Goal: Task Accomplishment & Management: Manage account settings

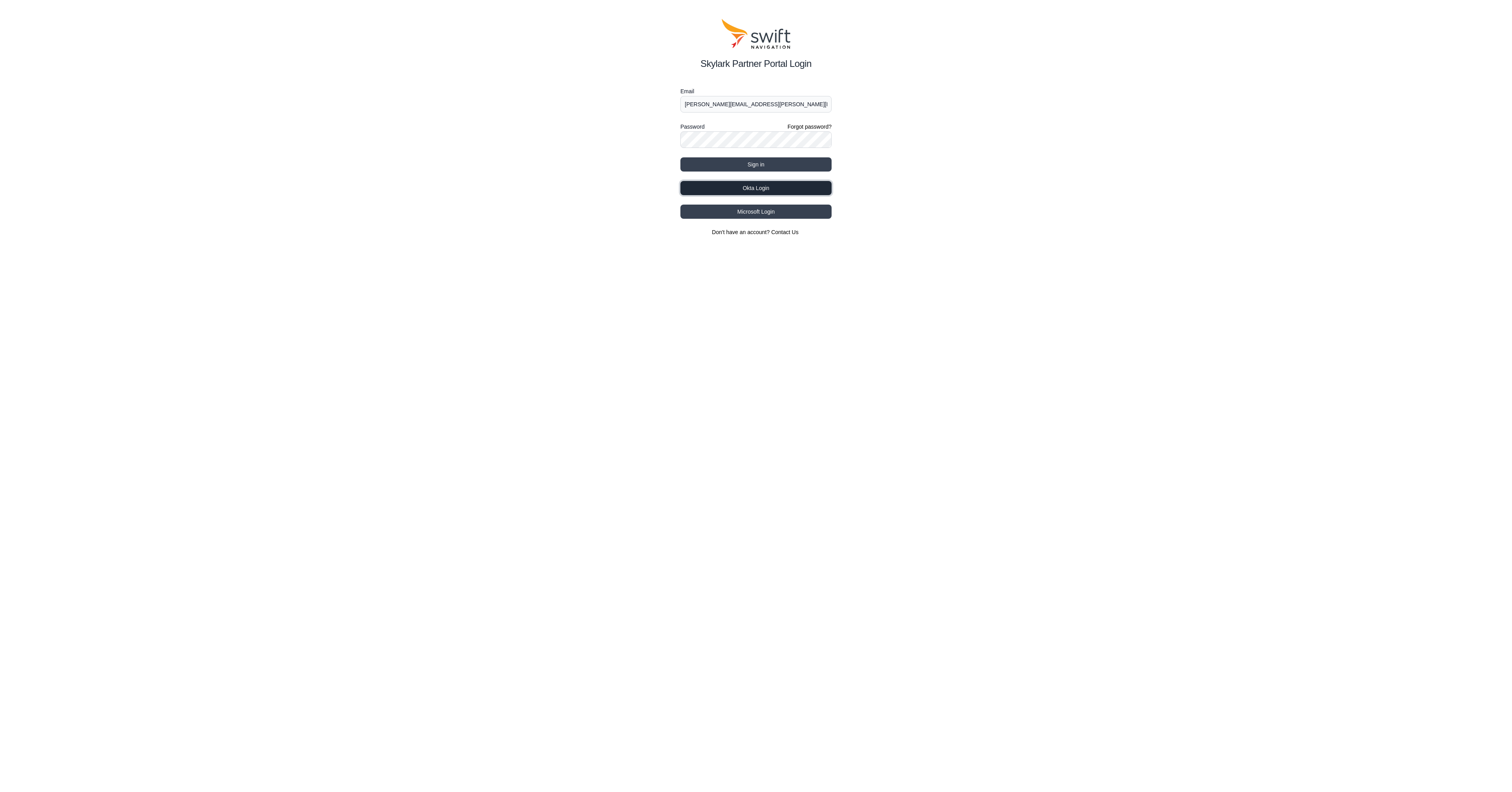
click at [745, 187] on button "Okta Login" at bounding box center [756, 188] width 151 height 14
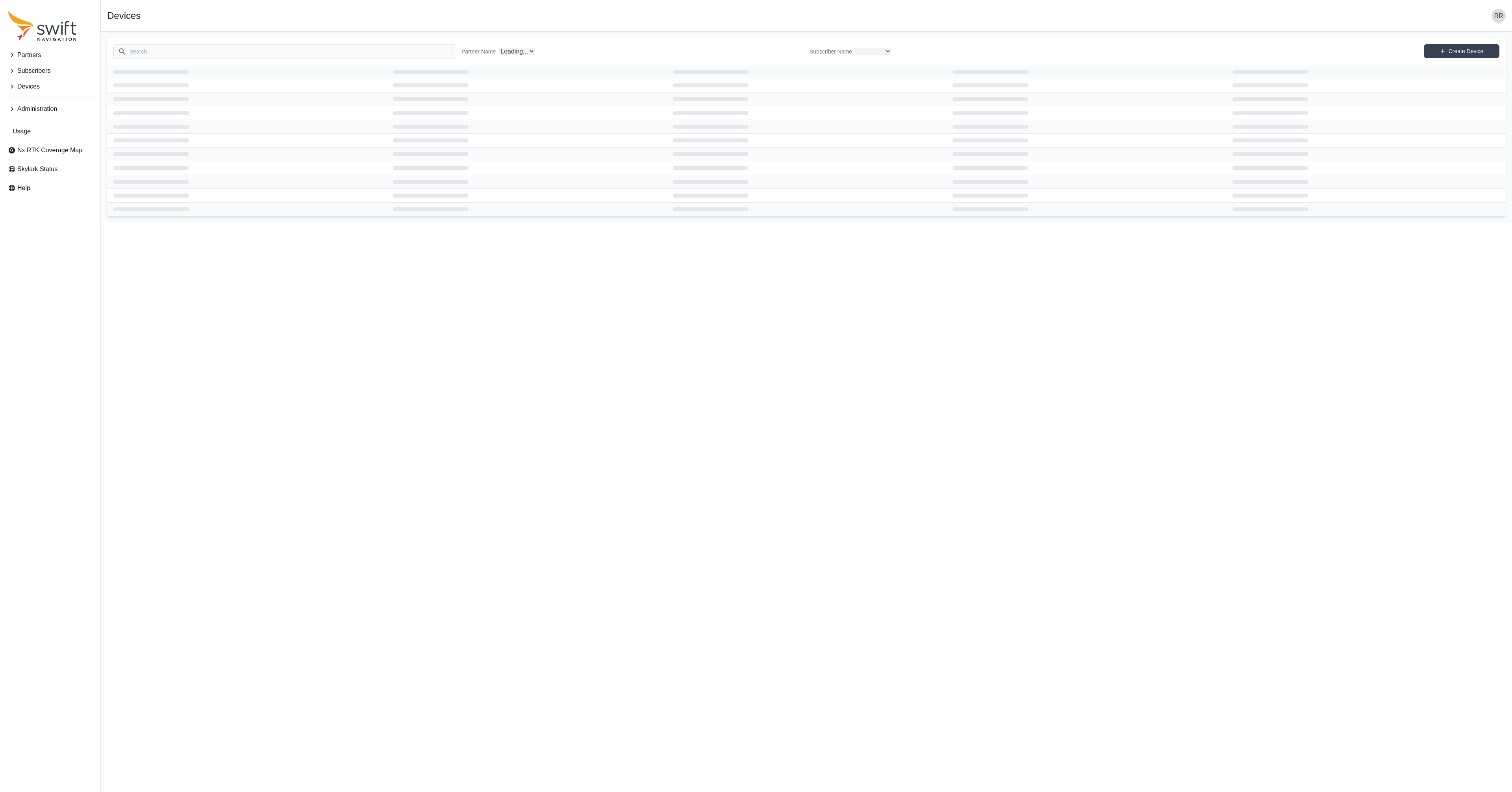
select select
click at [9, 110] on icon "Sidenav" at bounding box center [11, 109] width 8 height 8
click at [9, 109] on icon "Sidenav" at bounding box center [11, 109] width 8 height 8
select select "Partner Name"
drag, startPoint x: 9, startPoint y: 107, endPoint x: 9, endPoint y: 117, distance: 10.0
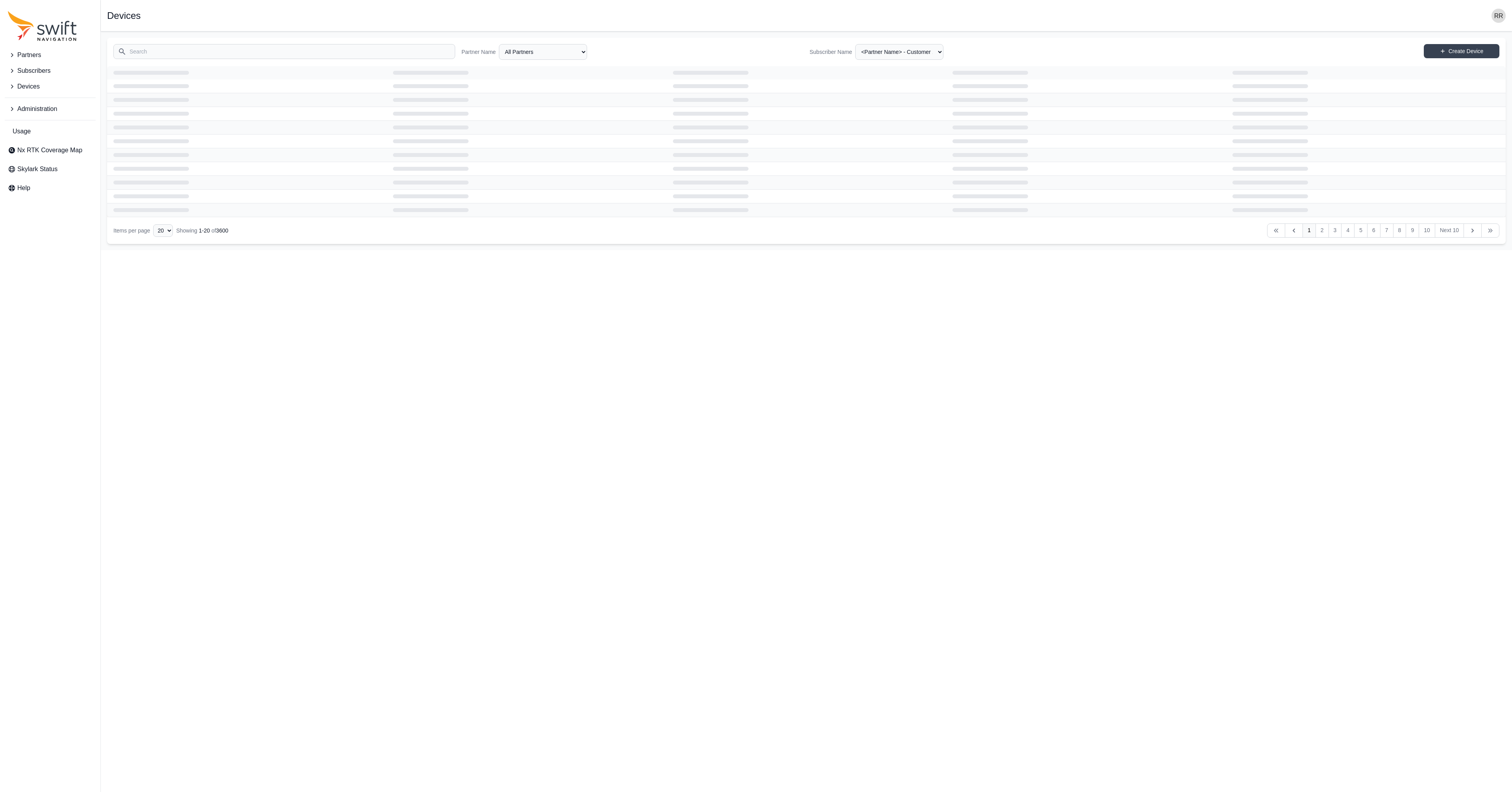
click at [9, 106] on icon "Sidenav" at bounding box center [11, 109] width 8 height 8
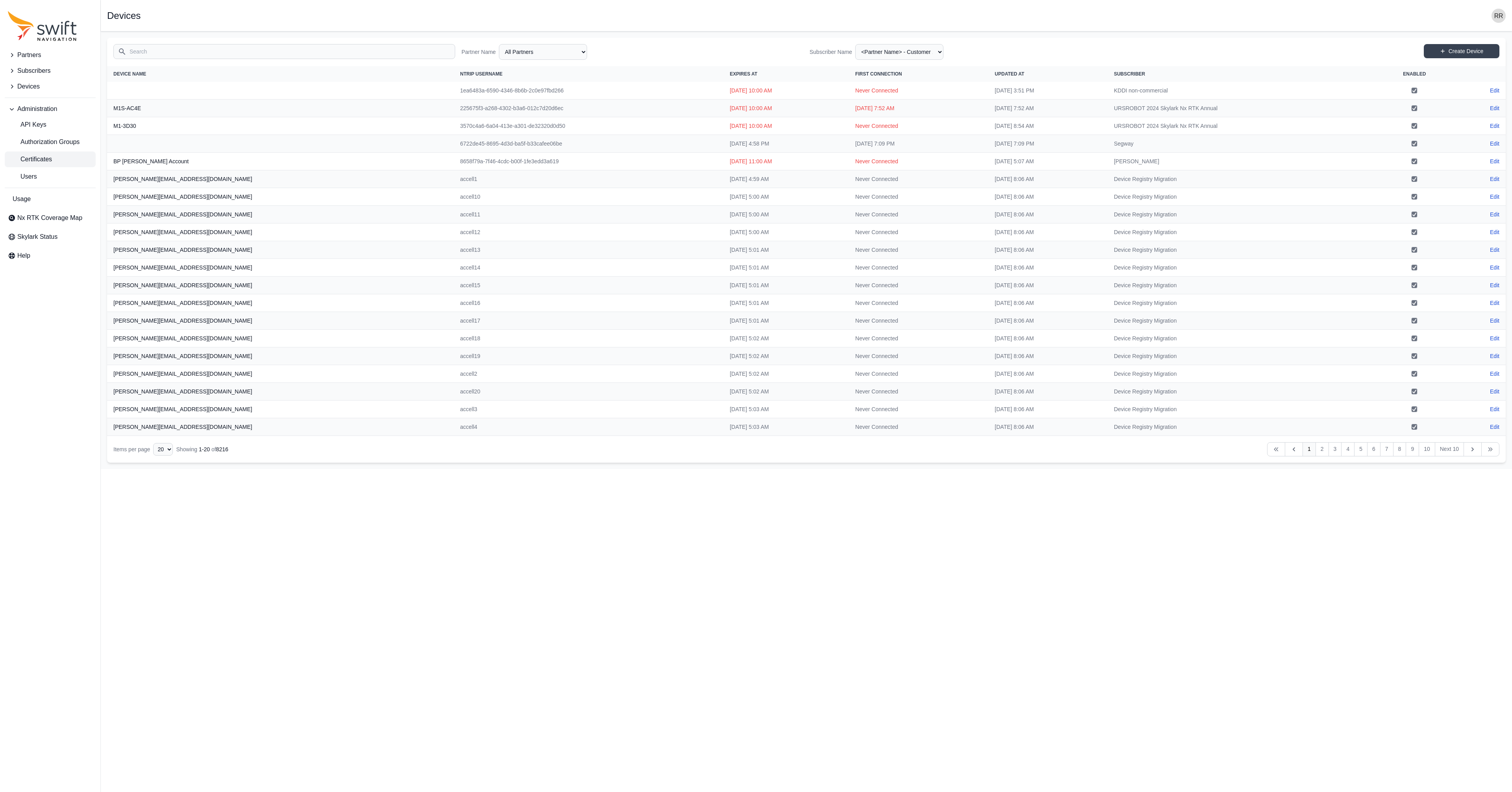
click at [27, 156] on span "Certificates" at bounding box center [29, 160] width 44 height 9
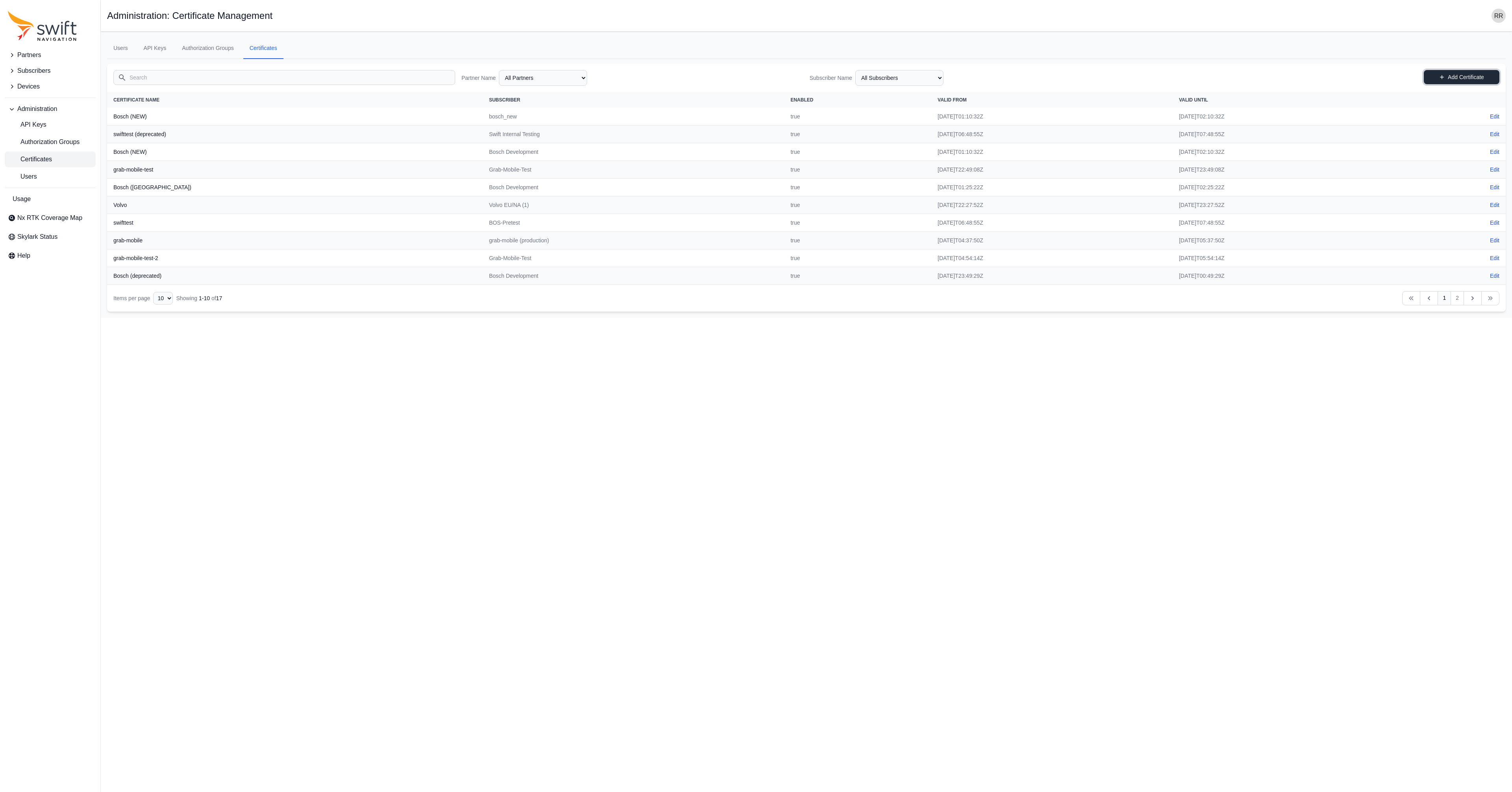
click at [1469, 76] on link "Add Certificate" at bounding box center [1462, 77] width 76 height 14
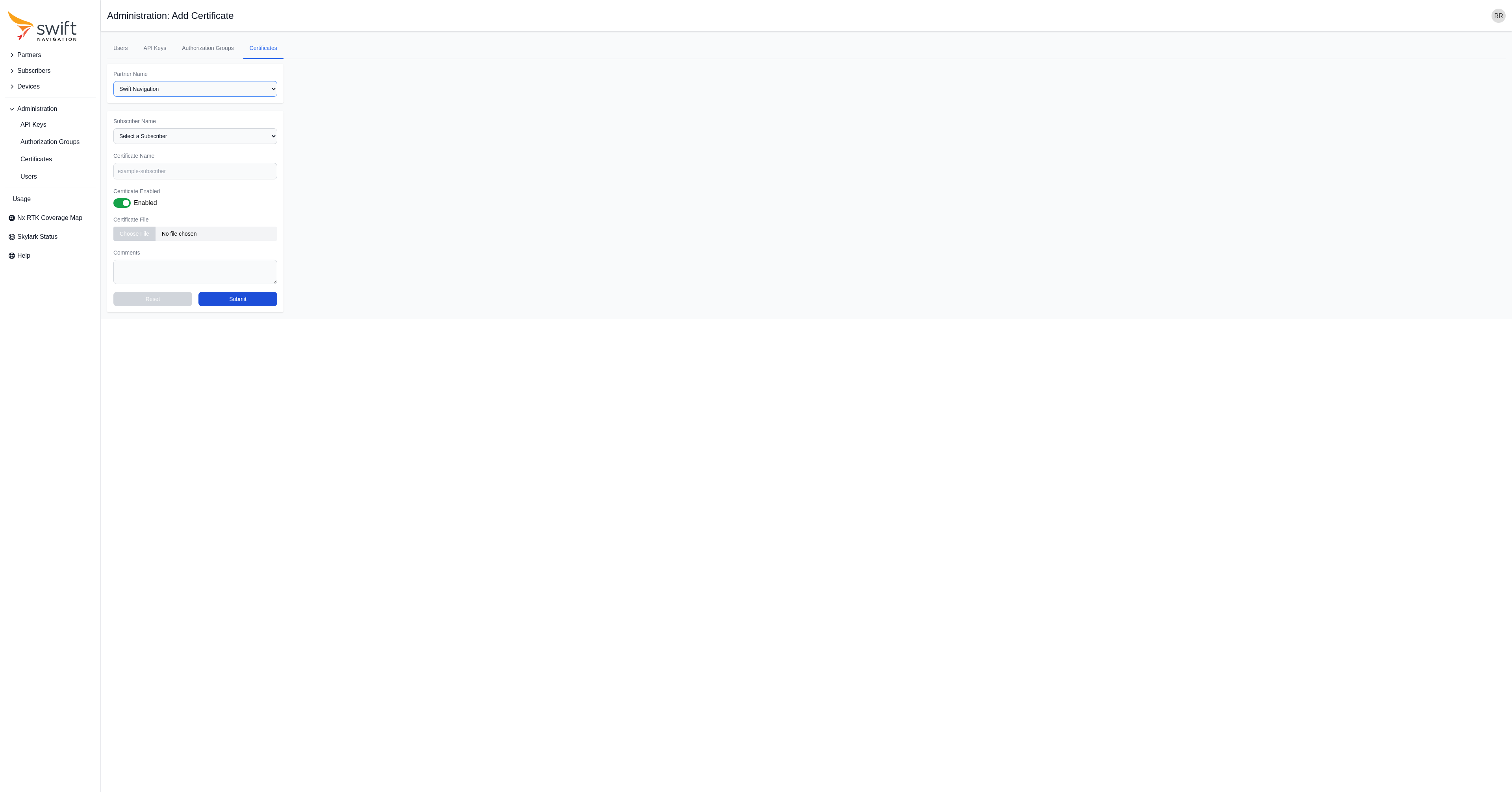
click at [113, 81] on select "Select a Partner AlpsAlpine Asensing Bad Elf Bench Mark Equipment & Supplies In…" at bounding box center [195, 89] width 164 height 16
select select "3f7c8ae7-4574-44cd-b1e2-e924d7be4325"
click at [113, 128] on select "Select a Subscriber Grab-debugging grab-mobile (production) Grab-Mobile-Test Gr…" at bounding box center [195, 136] width 164 height 16
select select "fe55257b-e26b-4112-869a-e544fc77323b"
click option "grab-mobile (production)" at bounding box center [0, 0] width 0 height 0
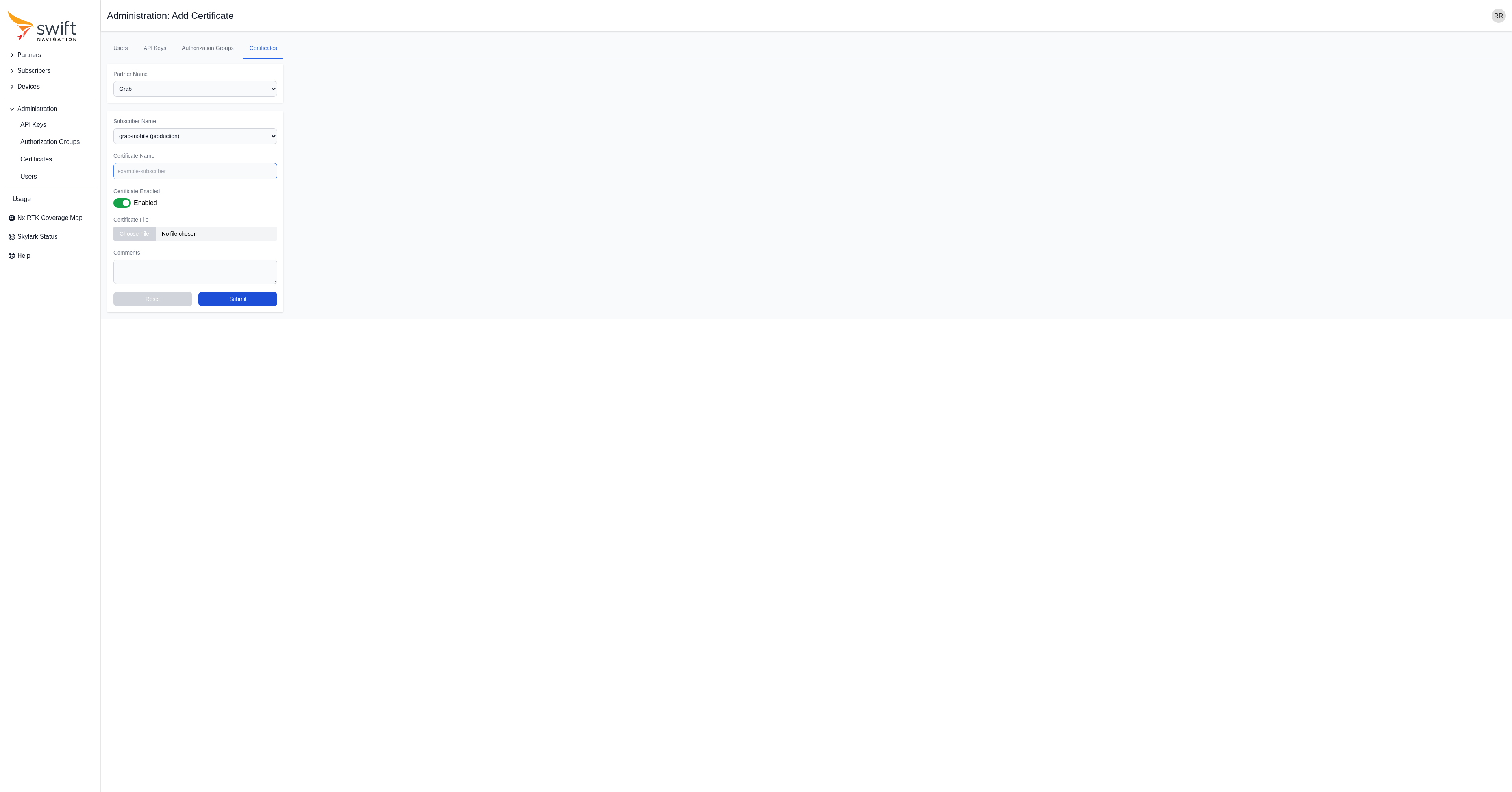
click at [133, 172] on input "Certificate Name" at bounding box center [195, 171] width 164 height 16
type input "grab-modile (production)"
drag, startPoint x: 131, startPoint y: 240, endPoint x: 123, endPoint y: 235, distance: 9.4
click at [123, 235] on input "file" at bounding box center [195, 233] width 164 height 14
type input "C:\fakepath\client.crt"
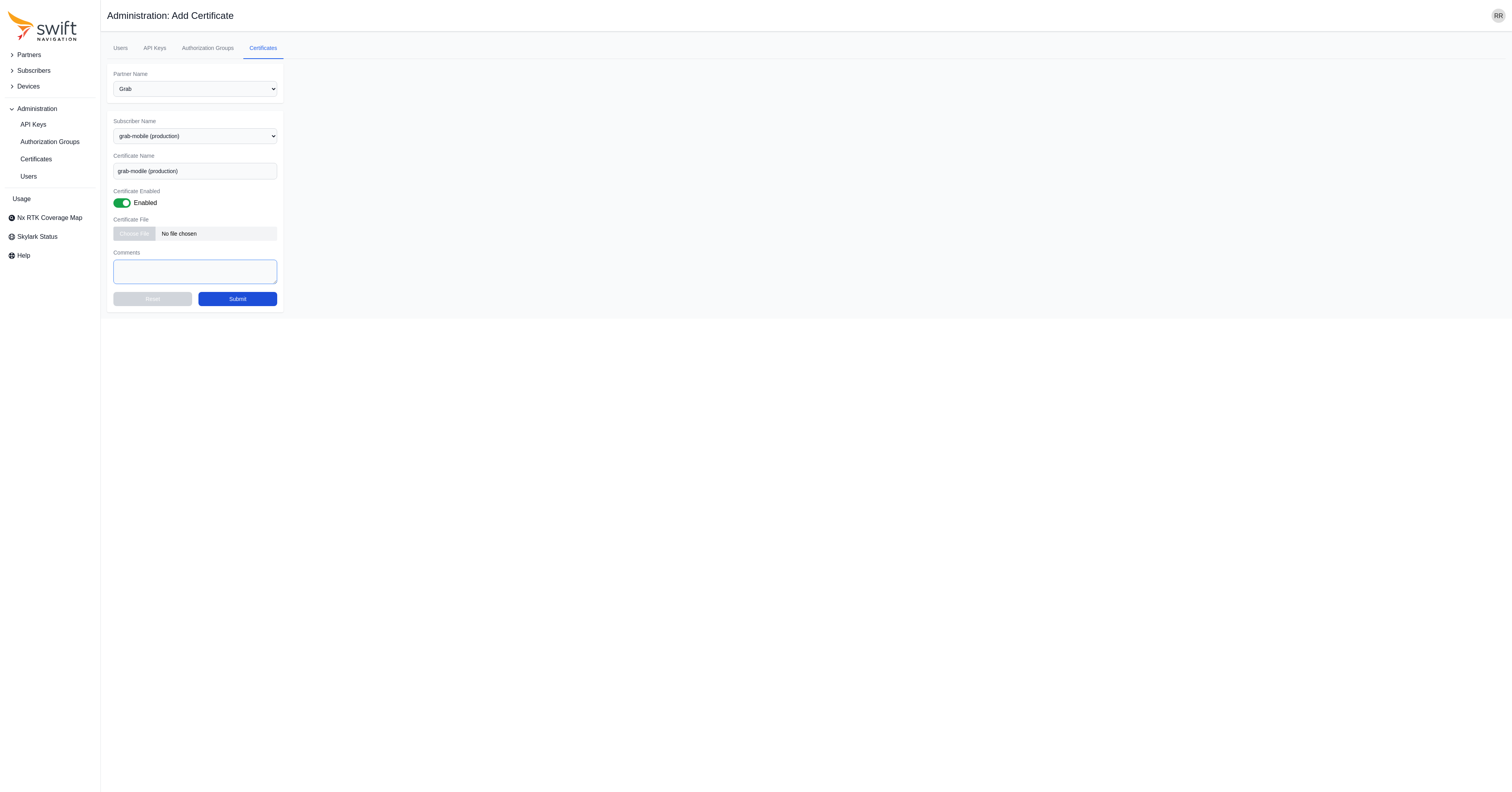
click at [203, 282] on textarea "Comments" at bounding box center [195, 272] width 164 height 25
paste textarea "CLDAPPS-2710"
type textarea "Reference: CLDAPPS-2710"
click at [236, 300] on button "Submit" at bounding box center [238, 299] width 79 height 14
select select "3f7c8ae7-4574-44cd-b1e2-e924d7be4325"
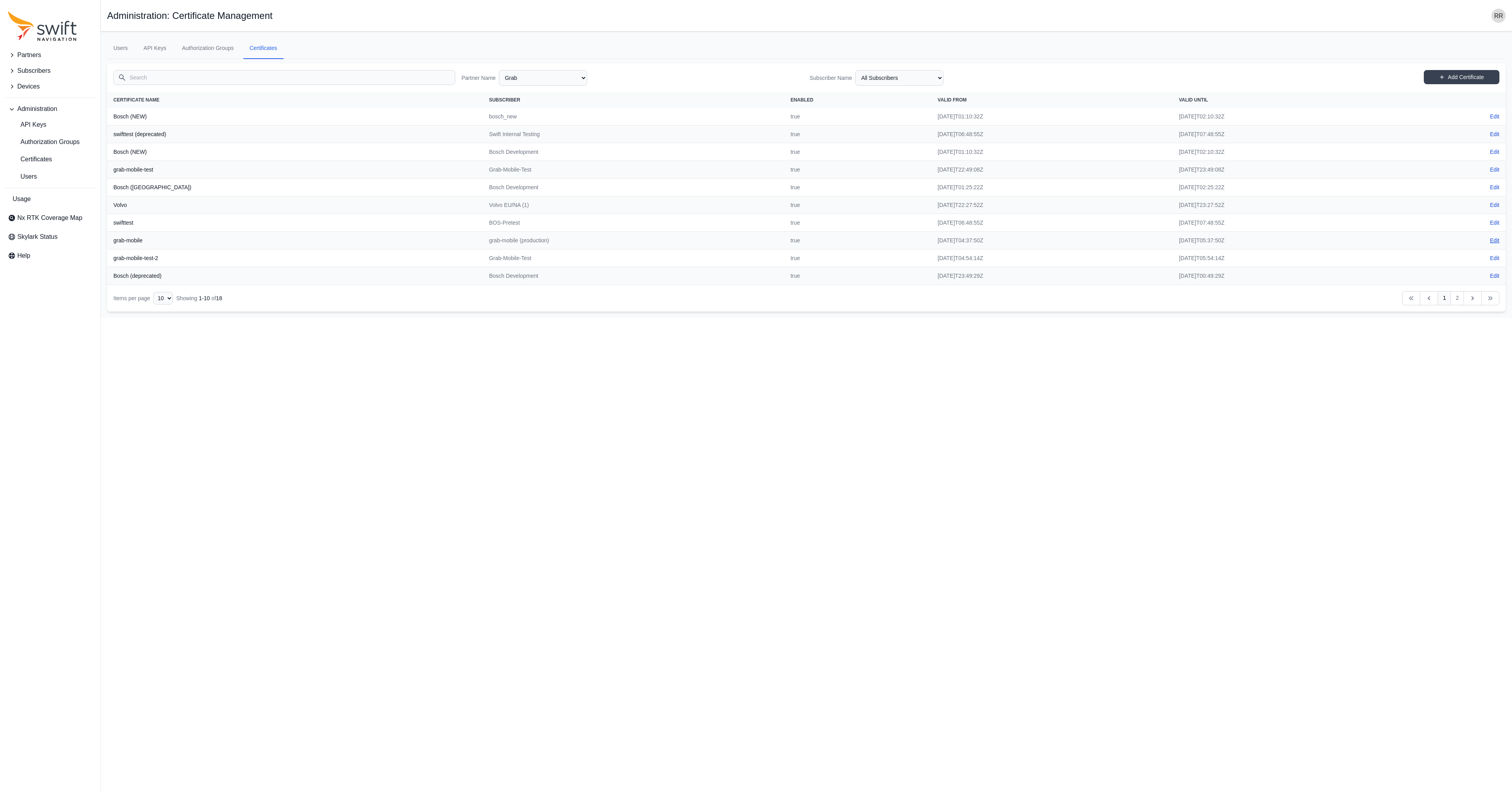
click at [1497, 241] on link "Edit" at bounding box center [1494, 240] width 9 height 8
select select "fe55257b-e26b-4112-869a-e544fc77323b"
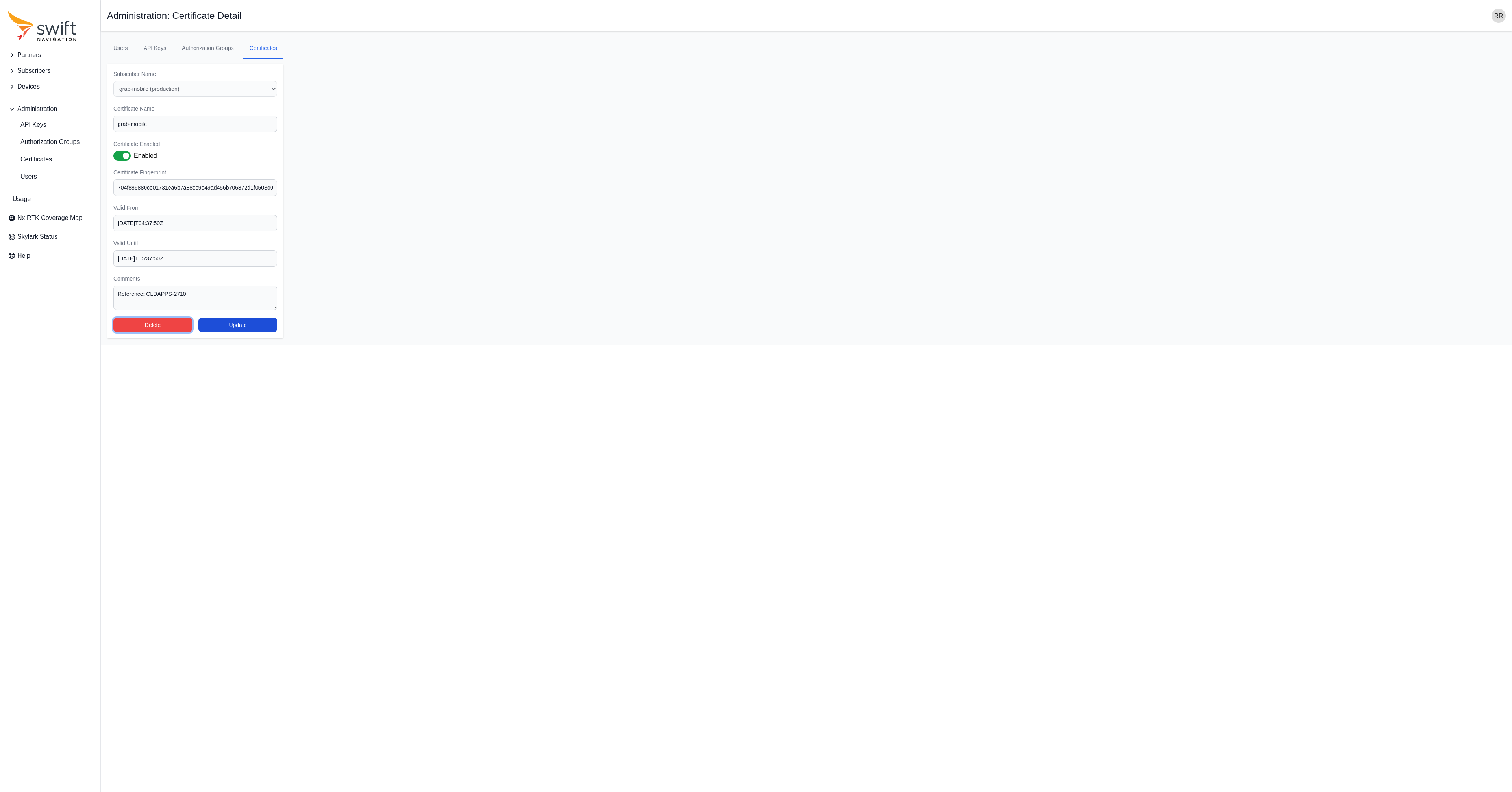
click at [144, 326] on button "Delete" at bounding box center [153, 325] width 79 height 14
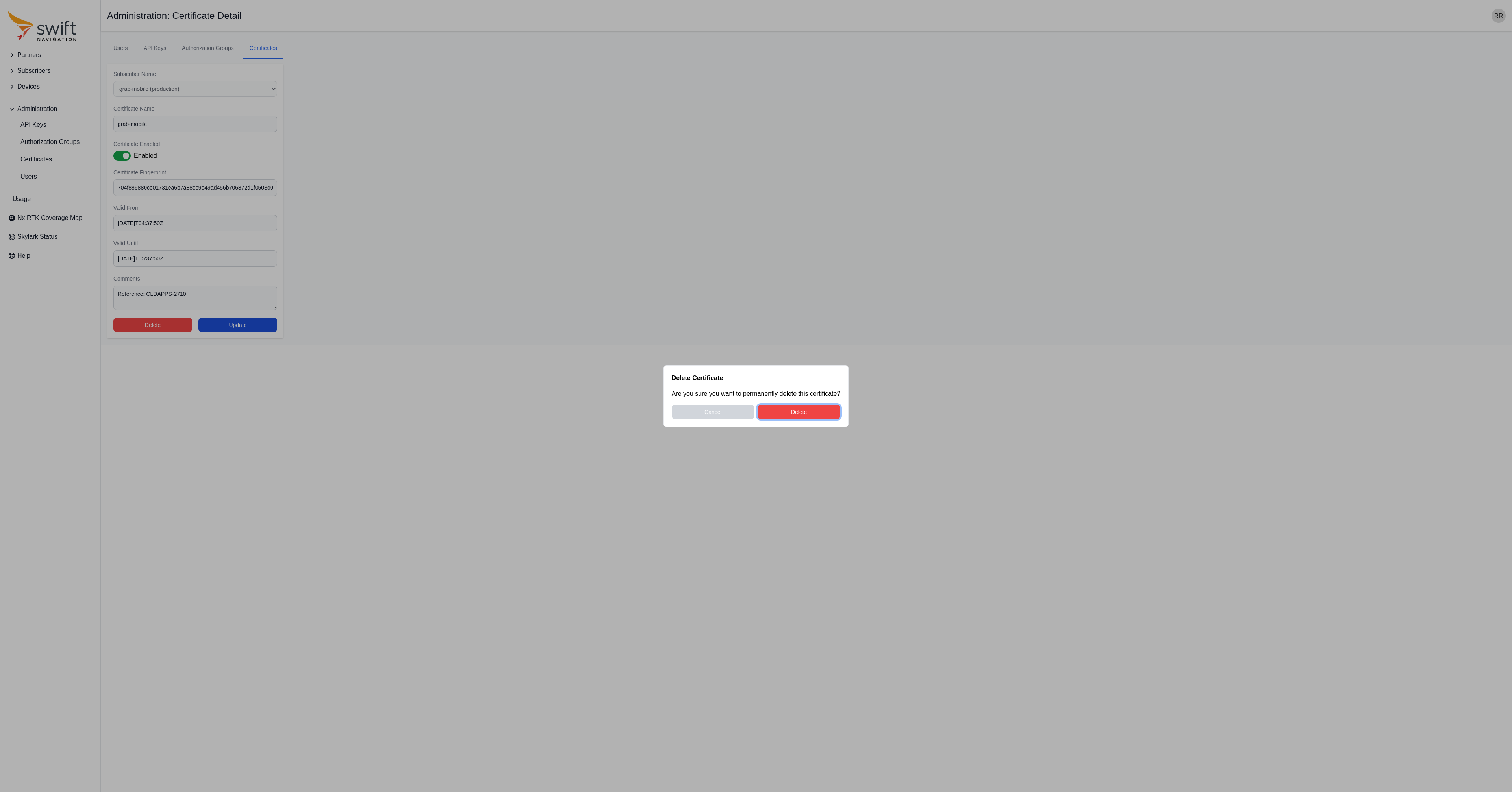
click at [821, 412] on button "Delete" at bounding box center [799, 412] width 83 height 14
select select "3f7c8ae7-4574-44cd-b1e2-e924d7be4325"
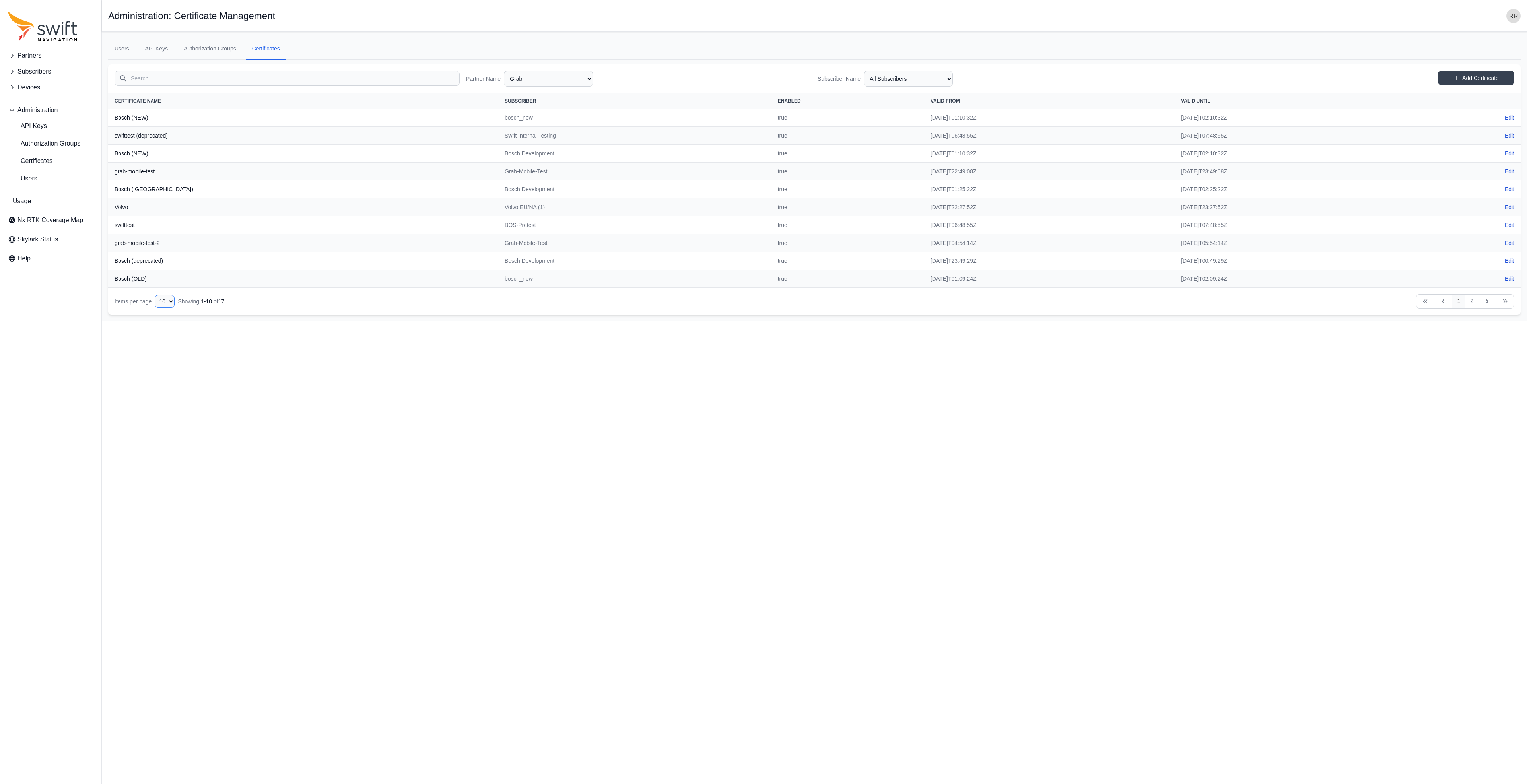
click at [155, 295] on select "10 15 20 25 50" at bounding box center [165, 301] width 20 height 12
select select "50"
click option "50" at bounding box center [0, 0] width 0 height 0
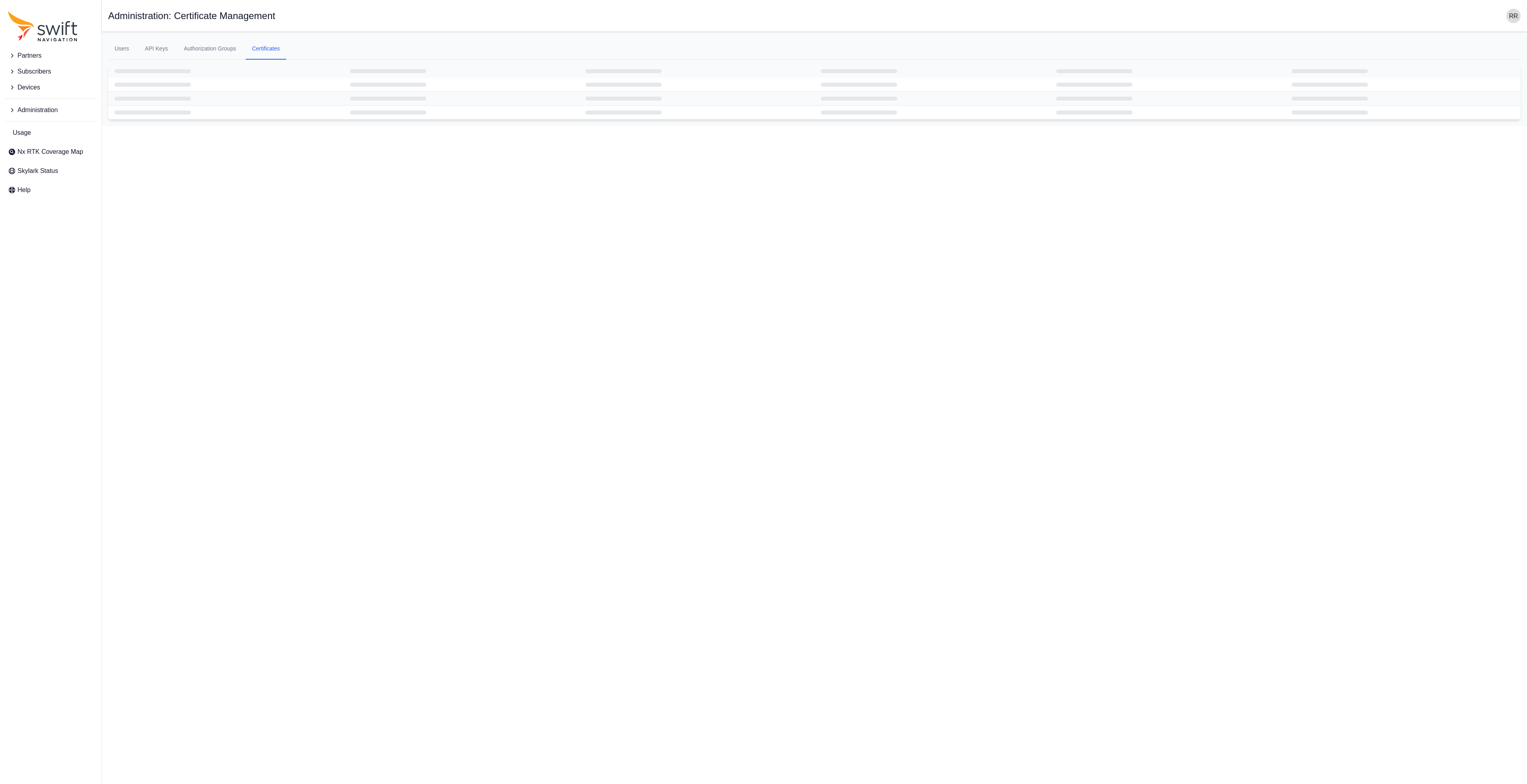
select select
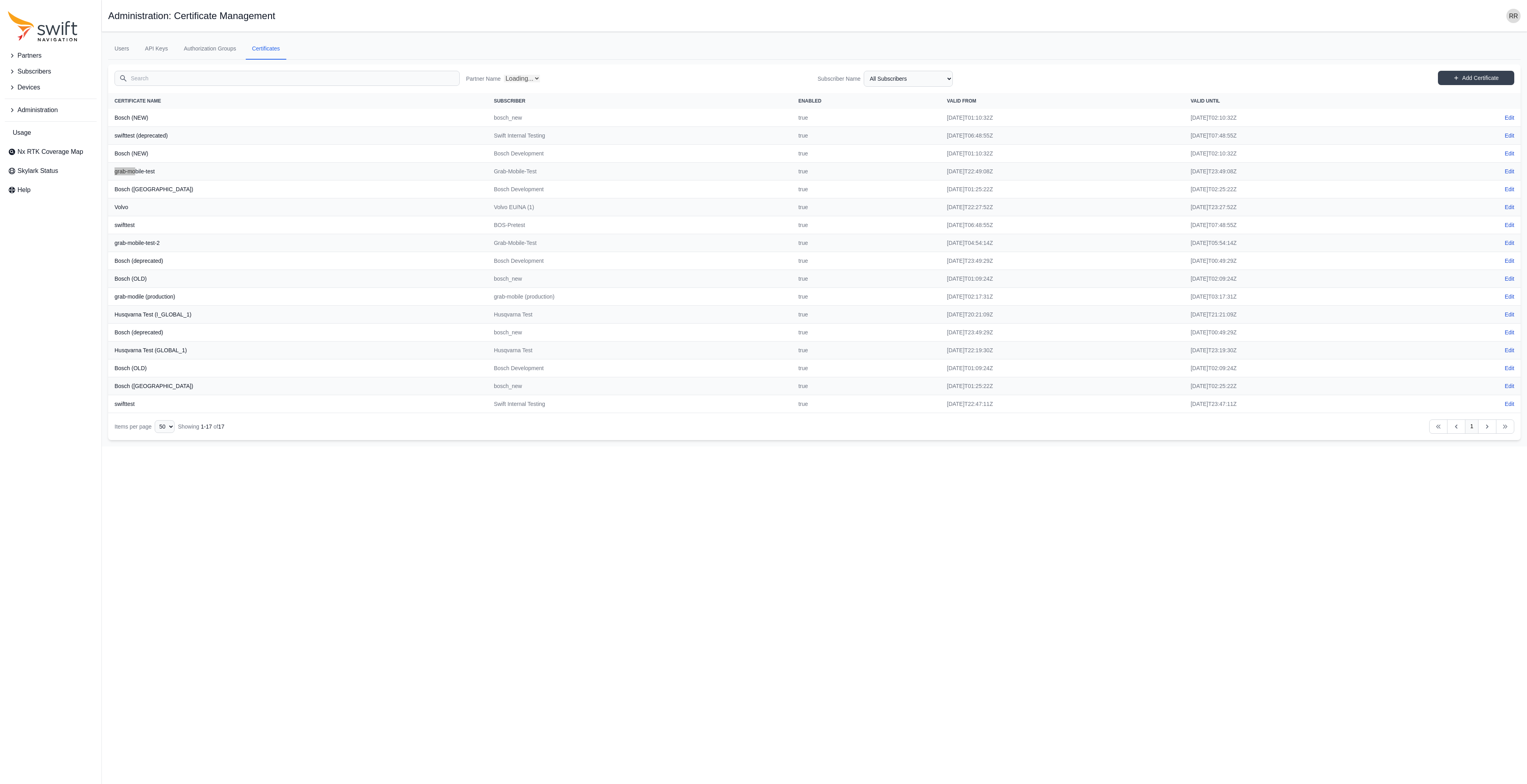
select select "3f7c8ae7-4574-44cd-b1e2-e924d7be4325"
click at [495, 294] on td "grab-mobile (production)" at bounding box center [640, 297] width 305 height 18
click at [1509, 296] on link "Edit" at bounding box center [1509, 296] width 9 height 8
select select "fe55257b-e26b-4112-869a-e544fc77323b"
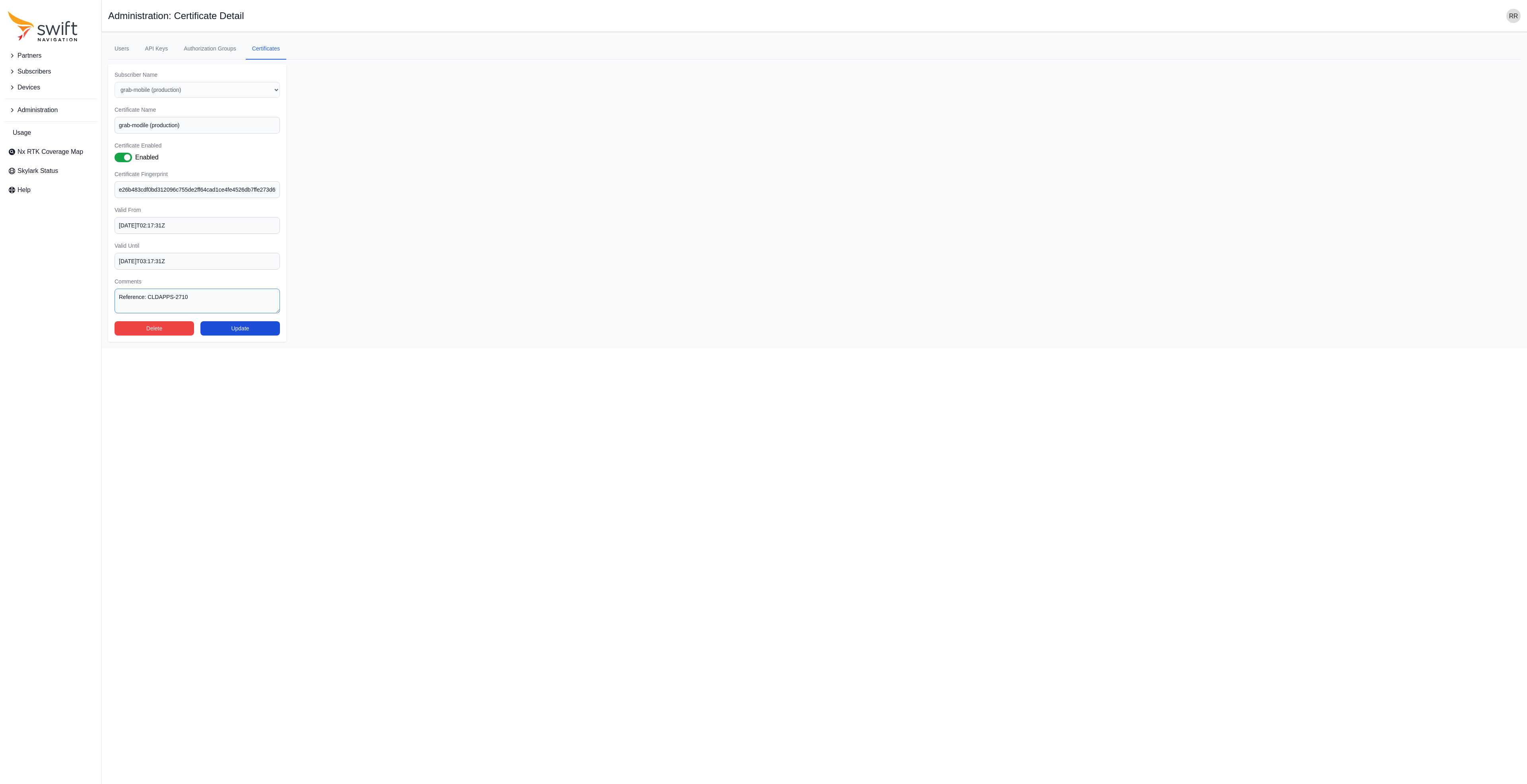
click at [194, 303] on textarea "Reference: CLDAPPS-2710" at bounding box center [197, 301] width 165 height 25
drag, startPoint x: 151, startPoint y: 299, endPoint x: 147, endPoint y: 297, distance: 4.5
click at [147, 297] on textarea "Reference: CLDAPPS-2710" at bounding box center [197, 301] width 165 height 25
drag, startPoint x: 147, startPoint y: 297, endPoint x: 194, endPoint y: 304, distance: 47.5
click at [194, 304] on textarea "Reference: CLDAPPS-2710" at bounding box center [197, 301] width 165 height 25
